Goal: Task Accomplishment & Management: Use online tool/utility

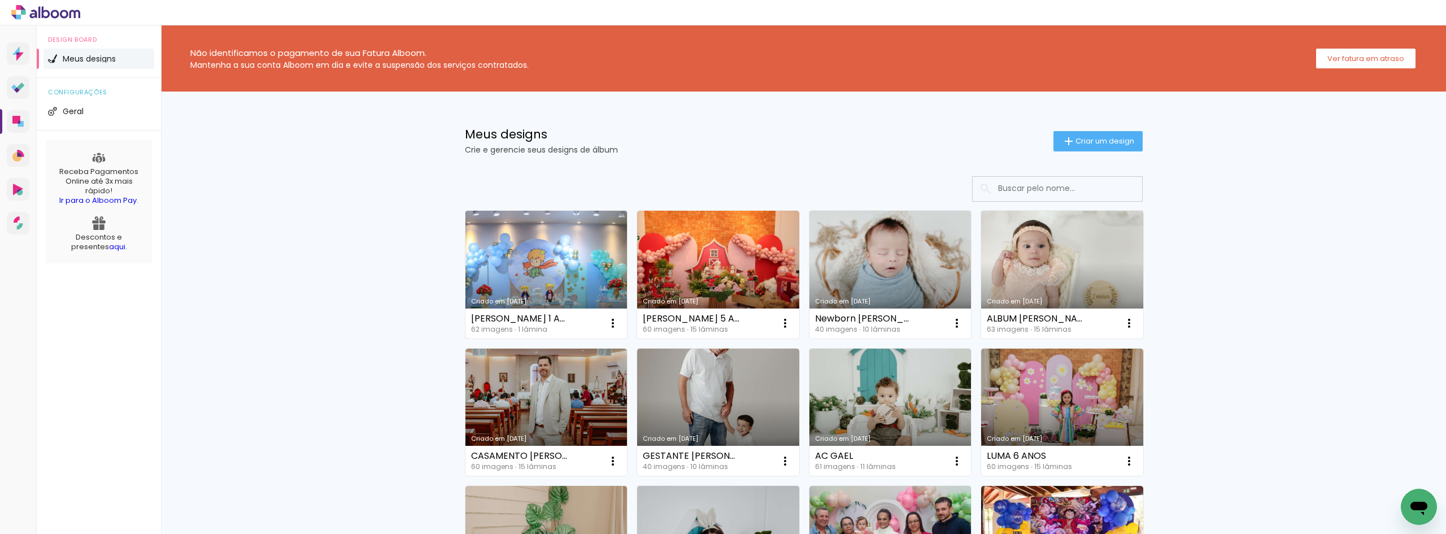
click at [502, 278] on link "Criado em 25/09/25" at bounding box center [546, 275] width 162 height 128
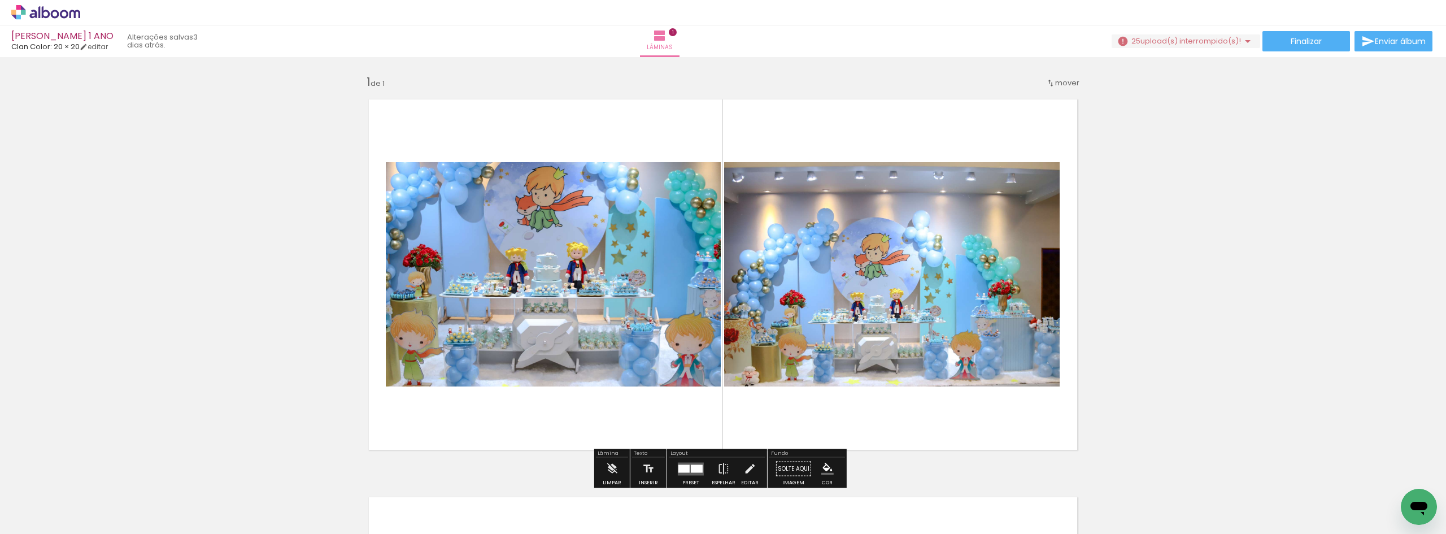
click at [1211, 41] on span "upload(s) interrompido(s)!" at bounding box center [1190, 41] width 101 height 11
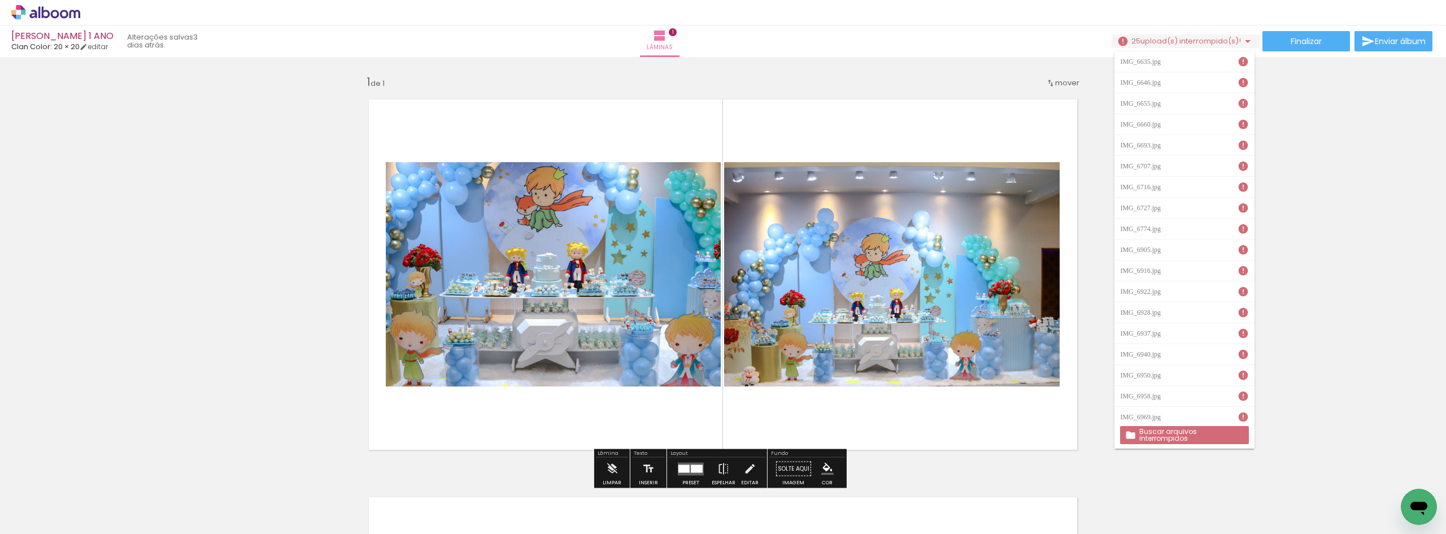
click at [0, 0] on slot "Buscar arquivos interrompidos" at bounding box center [0, 0] width 0 height 0
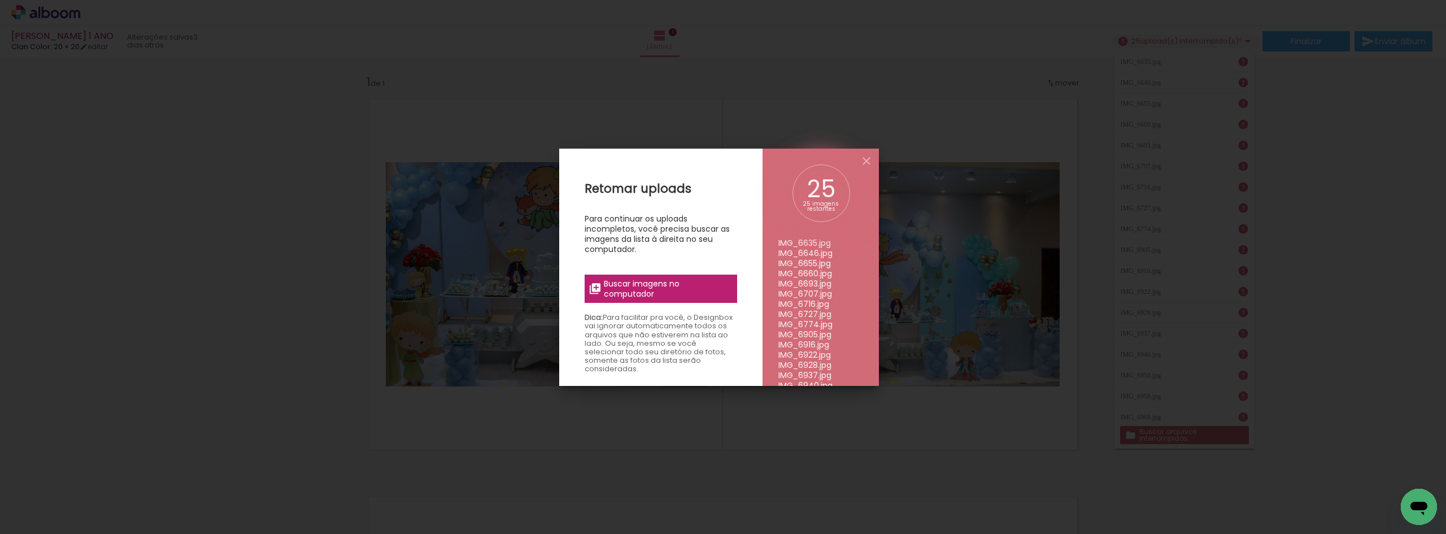
click at [639, 276] on label "Buscar imagens no computador" at bounding box center [661, 289] width 153 height 28
click at [0, 0] on input "file" at bounding box center [0, 0] width 0 height 0
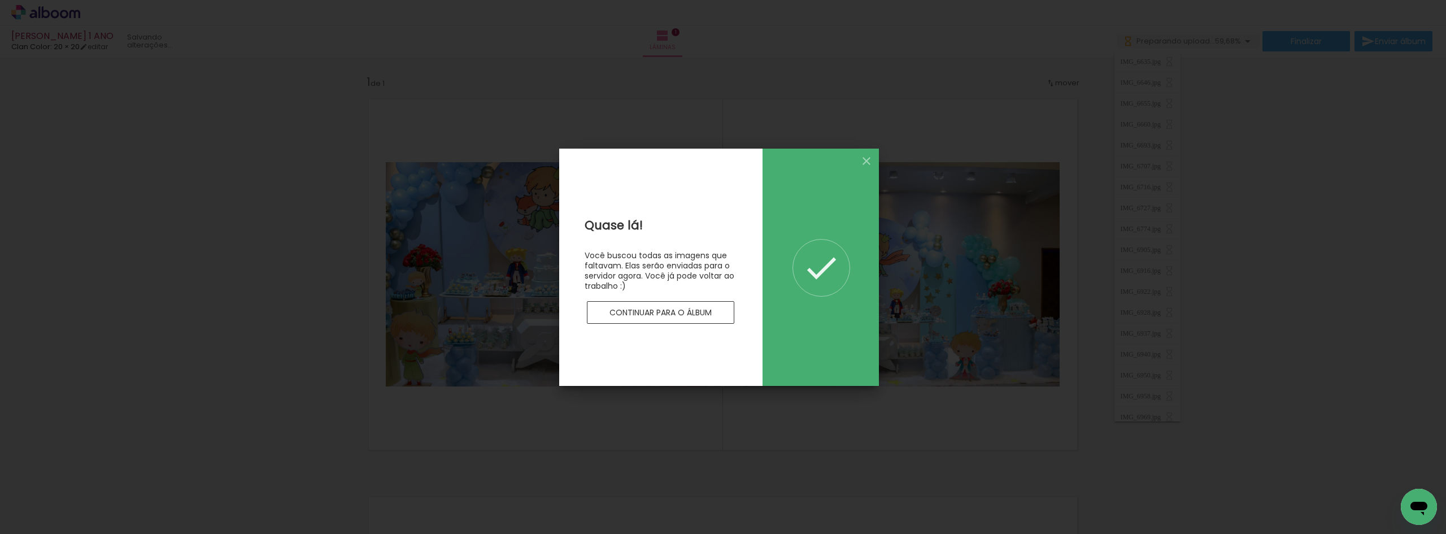
click at [681, 304] on paper-button "Continuar para o álbum" at bounding box center [661, 312] width 148 height 23
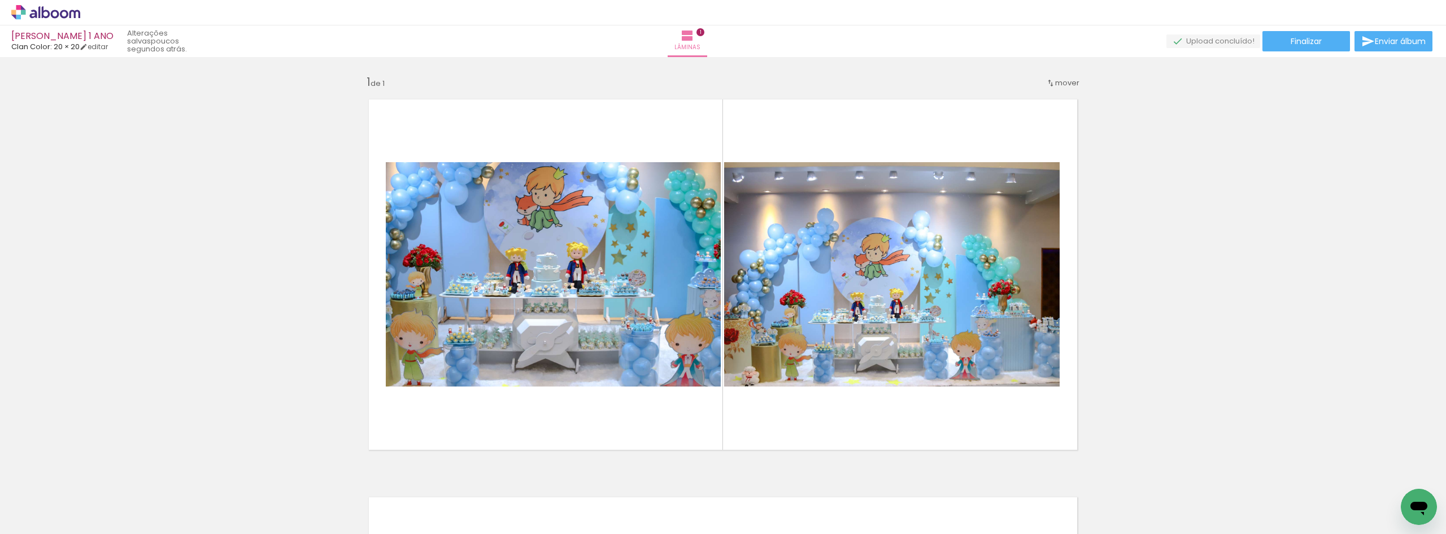
scroll to position [0, 1935]
click at [1330, 279] on div "Inserir lâmina 1 de 1" at bounding box center [723, 459] width 1446 height 796
